Goal: Information Seeking & Learning: Find specific page/section

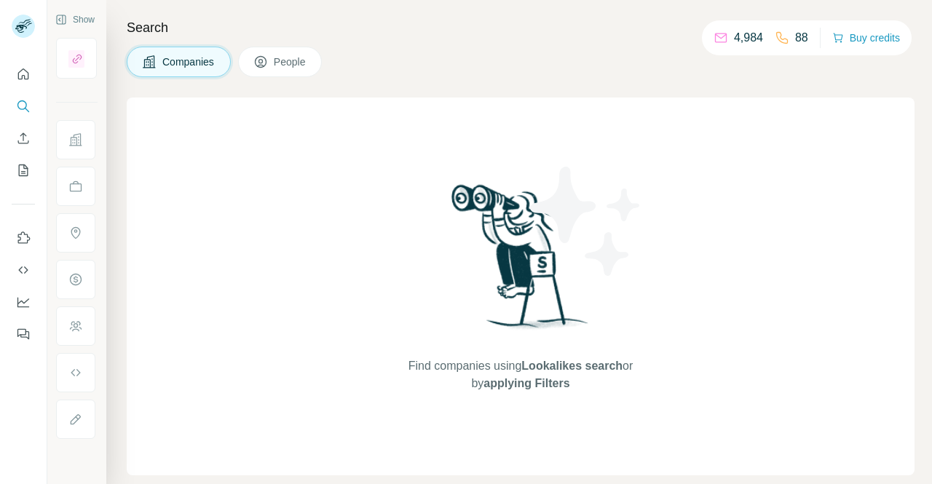
click at [294, 66] on span "People" at bounding box center [291, 62] width 34 height 15
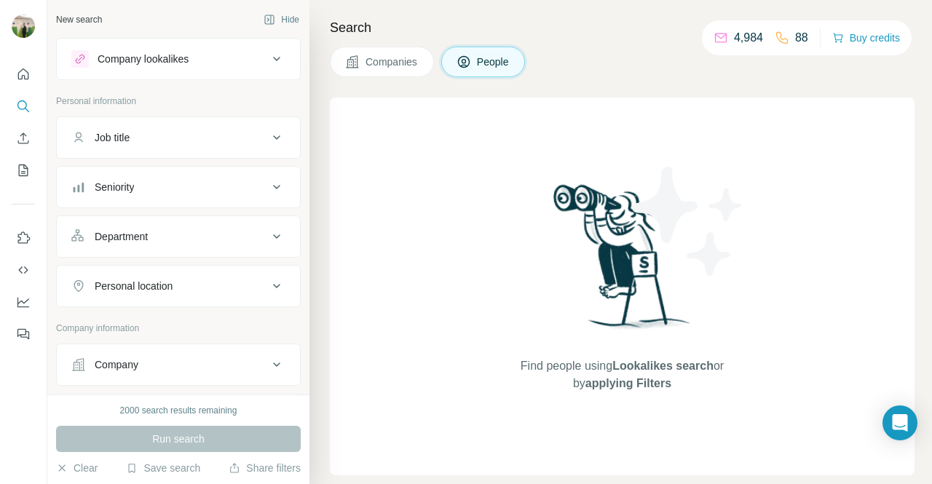
click at [173, 379] on div "Company" at bounding box center [178, 365] width 245 height 42
click at [179, 377] on button "Company" at bounding box center [178, 364] width 243 height 35
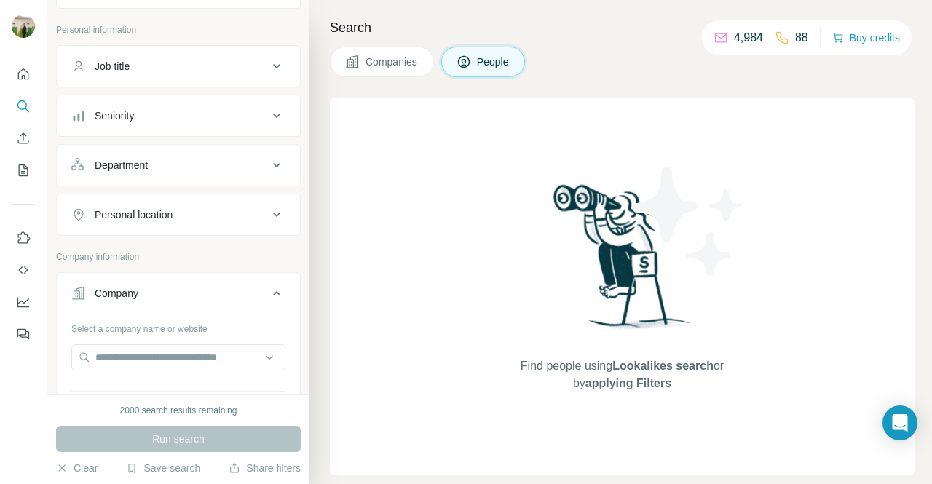
scroll to position [96, 0]
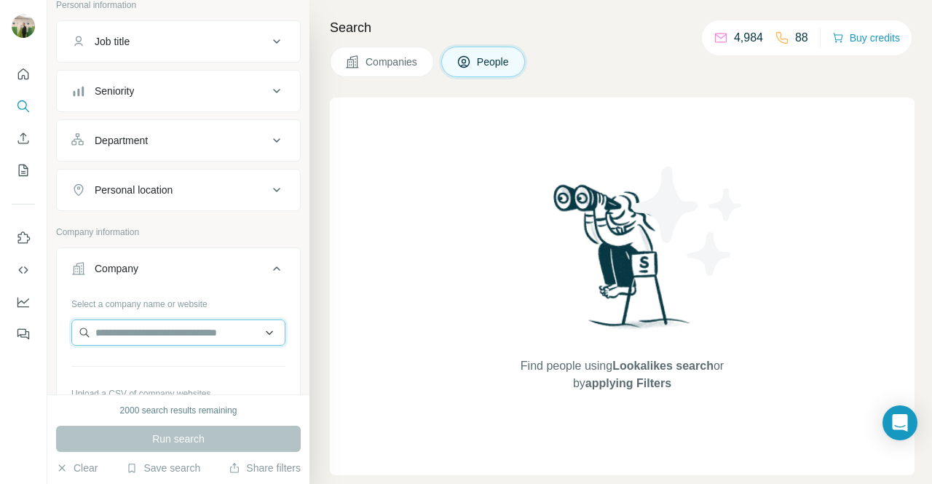
click at [196, 330] on input "text" at bounding box center [178, 333] width 214 height 26
paste input "**********"
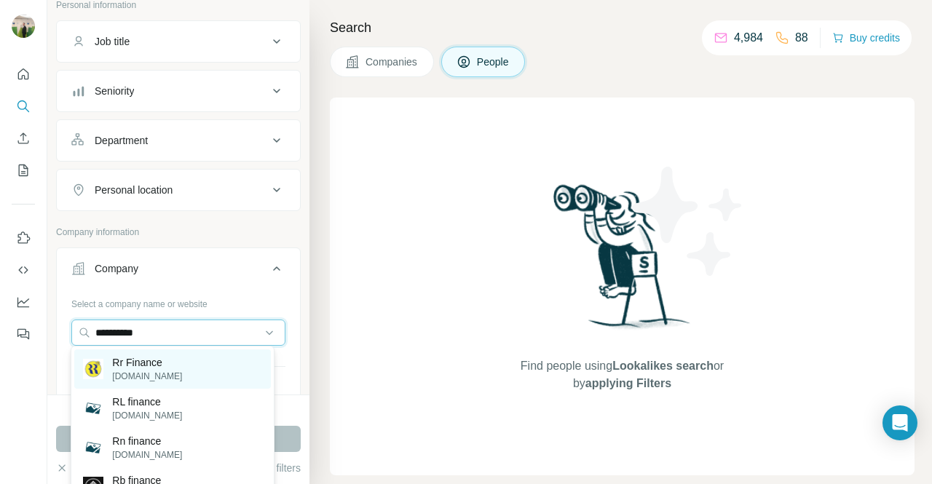
type input "**********"
click at [168, 352] on div "Rr Finance [DOMAIN_NAME]" at bounding box center [172, 369] width 196 height 39
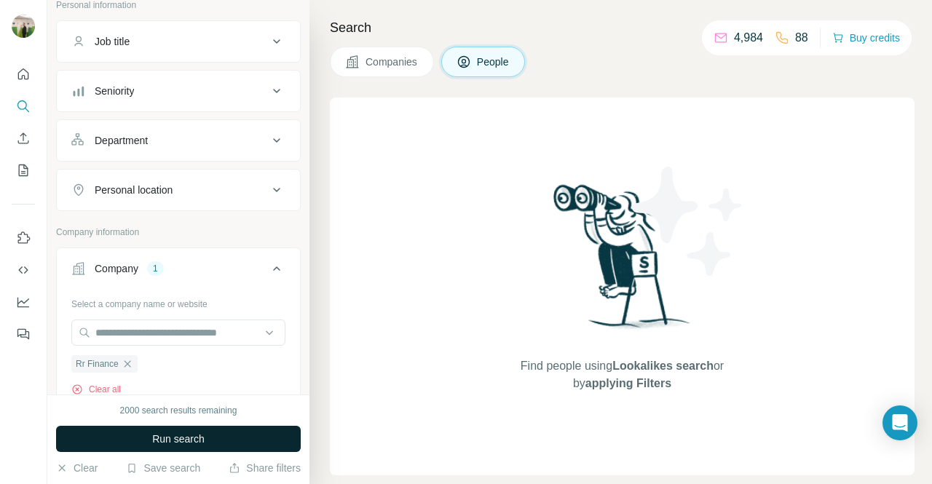
click at [229, 444] on button "Run search" at bounding box center [178, 439] width 245 height 26
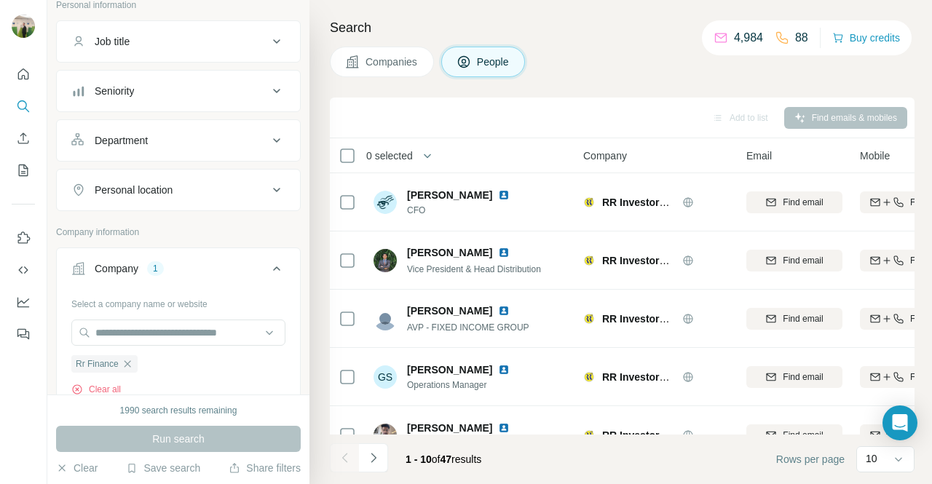
click at [390, 457] on div "1 - 10 of 47 results" at bounding box center [411, 460] width 163 height 32
click at [374, 457] on icon "Navigate to next page" at bounding box center [373, 458] width 15 height 15
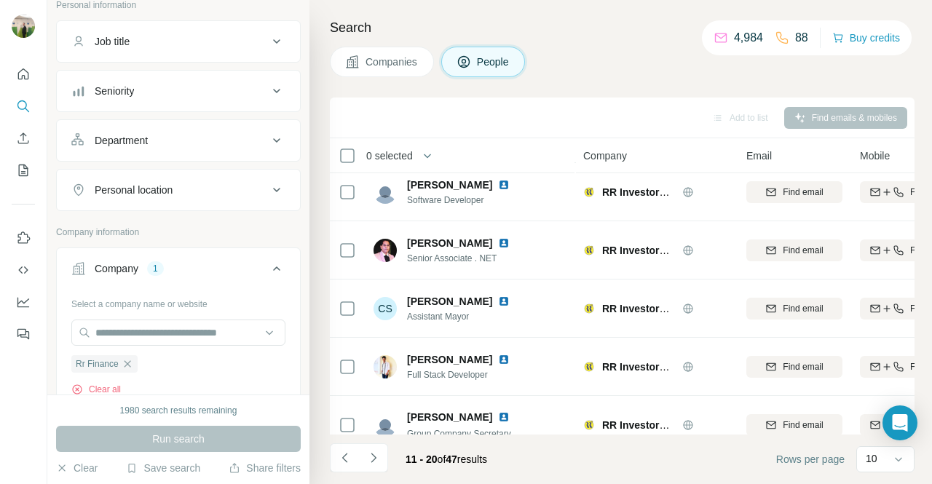
scroll to position [328, 0]
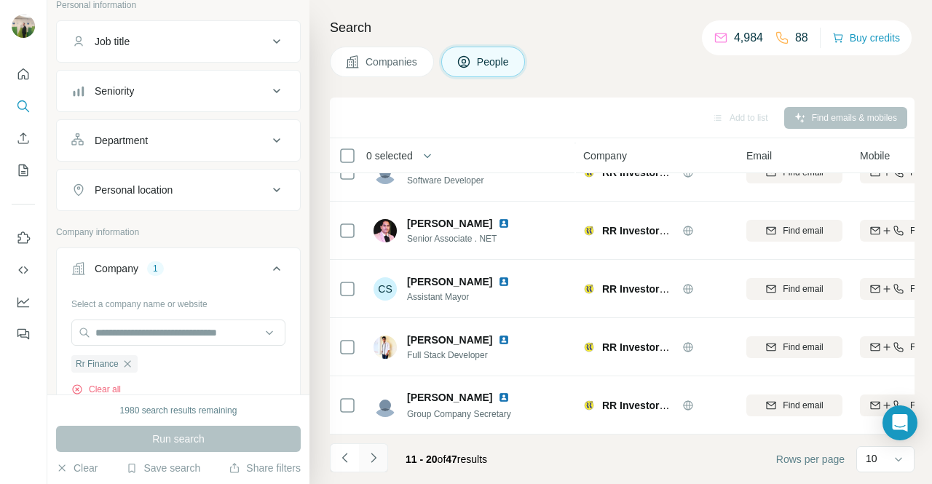
click at [370, 450] on button "Navigate to next page" at bounding box center [373, 458] width 29 height 29
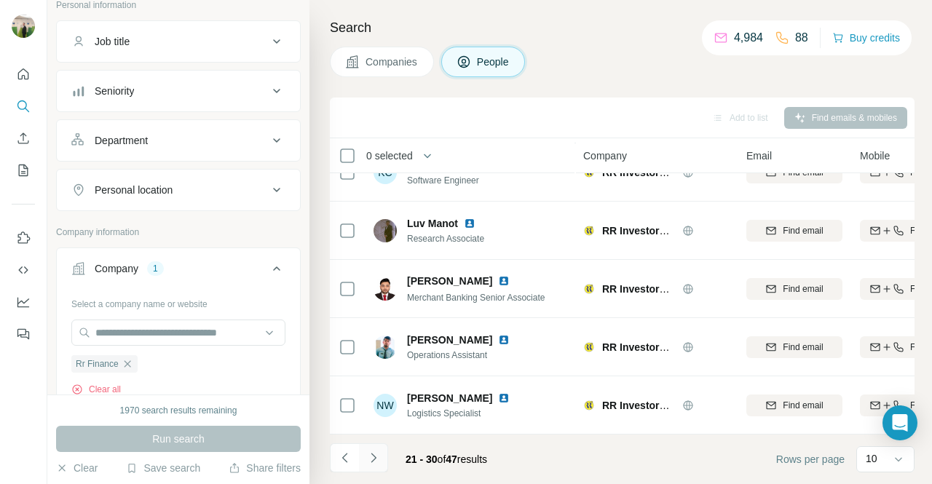
click at [380, 455] on icon "Navigate to next page" at bounding box center [373, 458] width 15 height 15
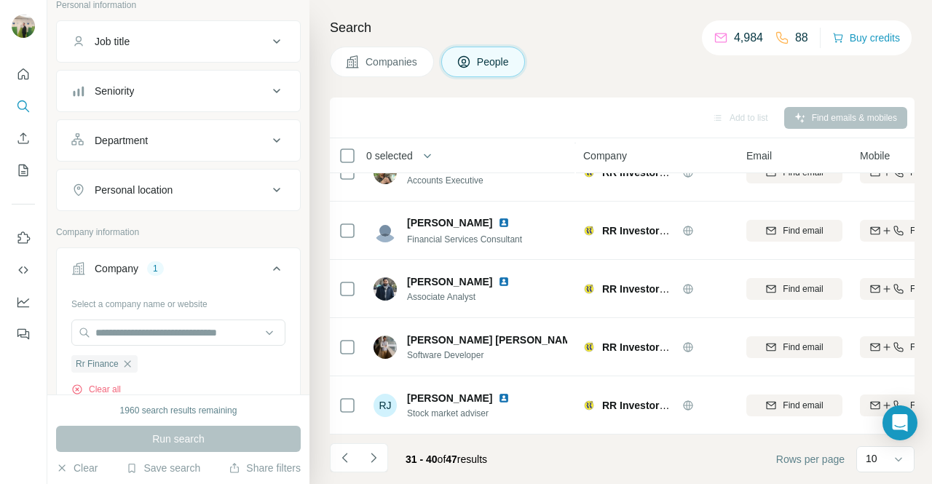
click at [376, 473] on li at bounding box center [373, 460] width 29 height 32
click at [373, 464] on icon "Navigate to next page" at bounding box center [373, 458] width 15 height 15
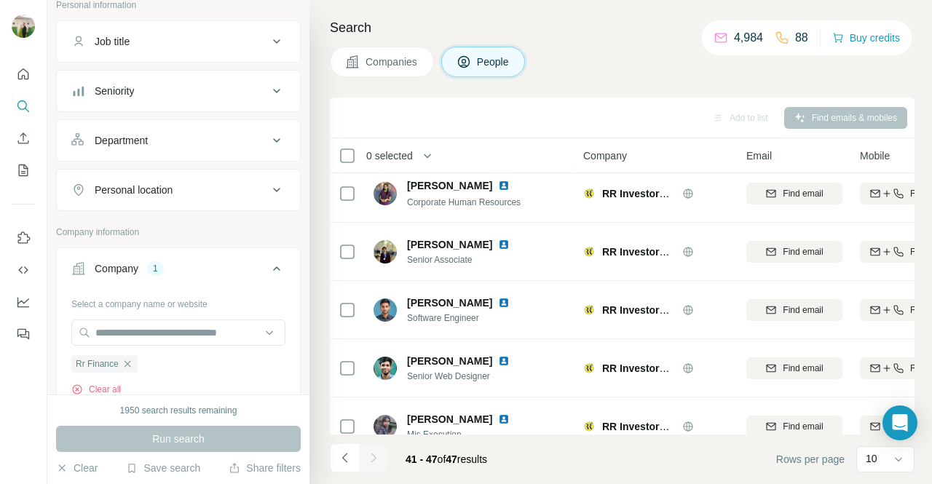
scroll to position [153, 0]
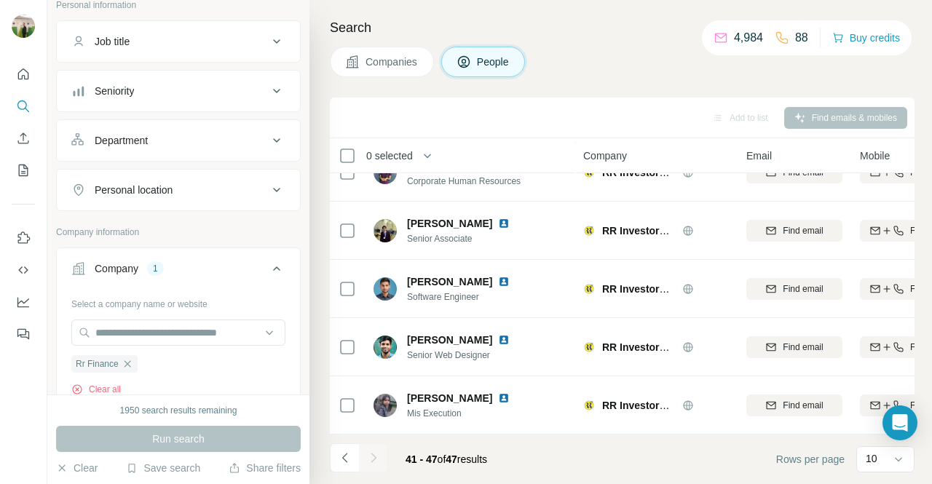
click at [375, 471] on div at bounding box center [373, 458] width 29 height 29
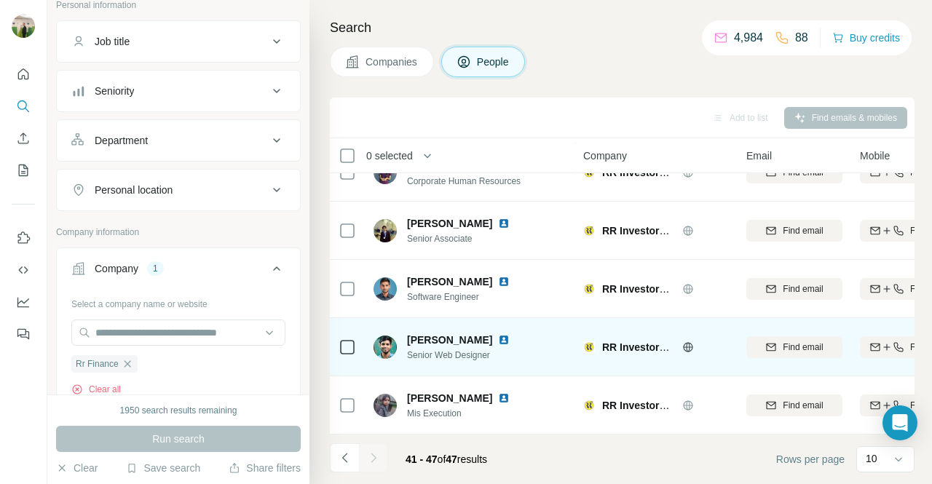
scroll to position [0, 0]
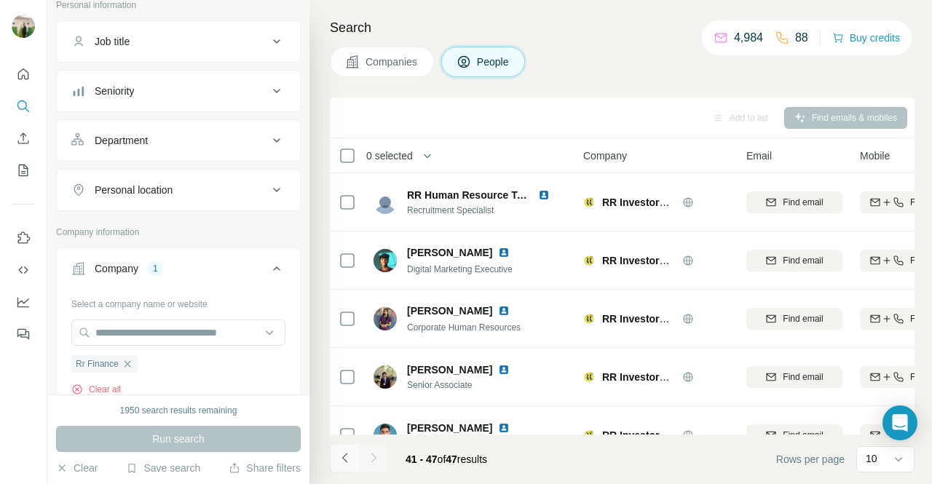
click at [344, 467] on button "Navigate to previous page" at bounding box center [344, 458] width 29 height 29
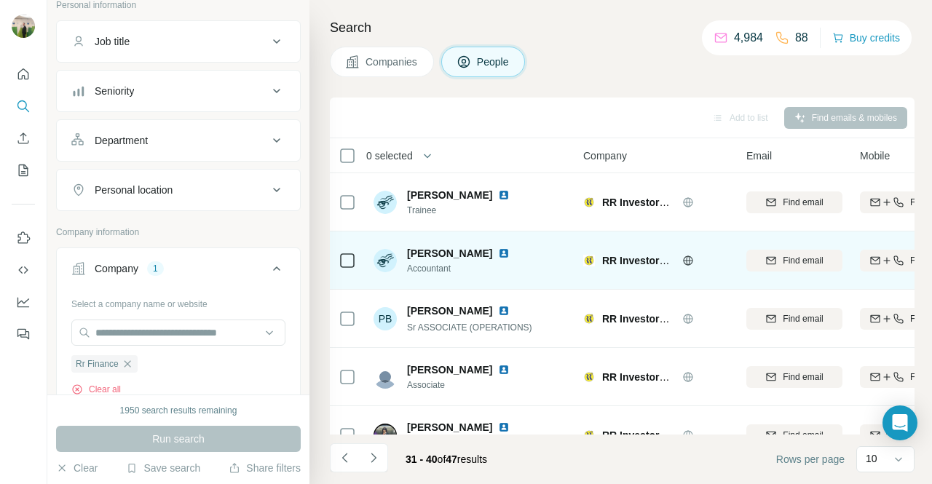
scroll to position [328, 0]
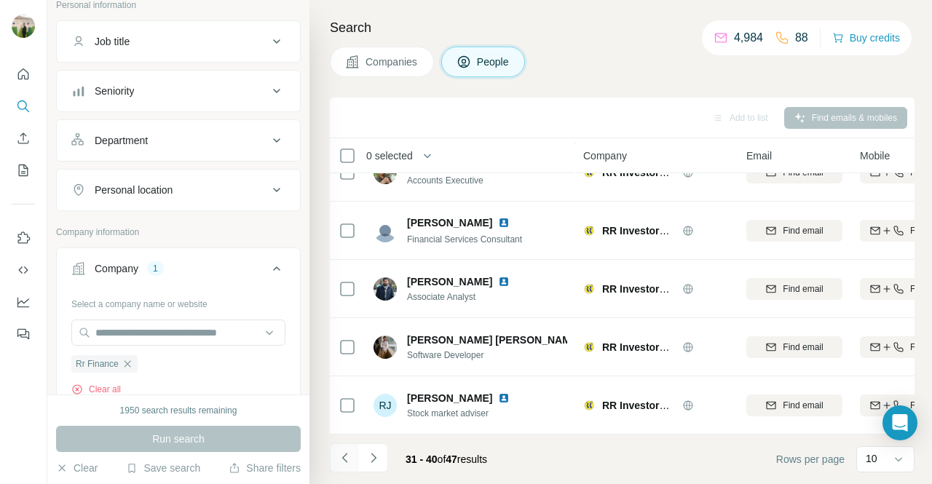
click at [340, 457] on icon "Navigate to previous page" at bounding box center [345, 458] width 15 height 15
